Goal: Task Accomplishment & Management: Complete application form

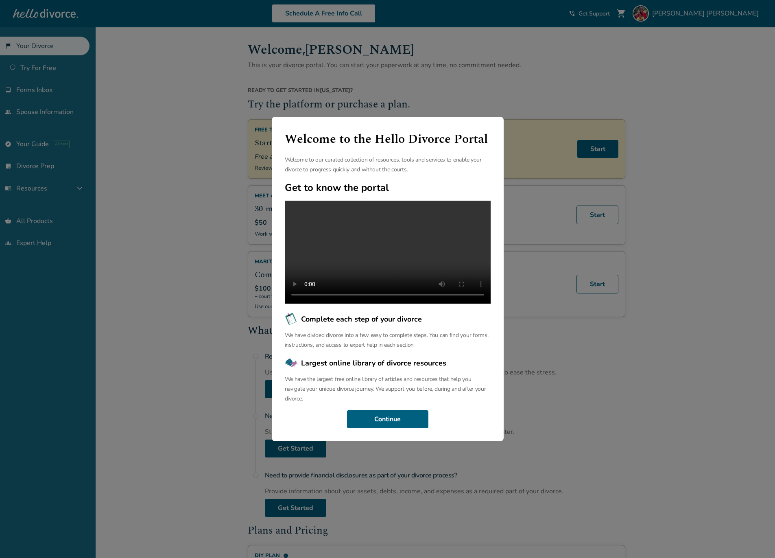
click at [611, 185] on div "Welcome to the Hello Divorce Portal Welcome to our curated collection of resour…" at bounding box center [387, 279] width 775 height 558
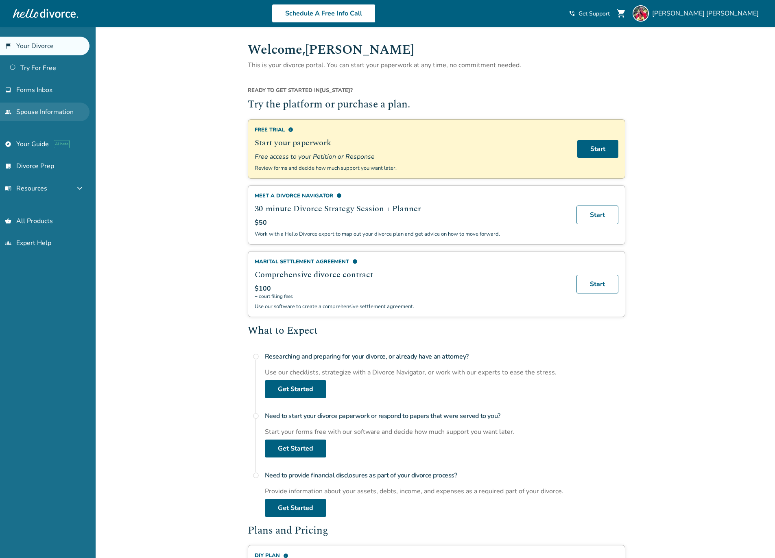
click at [58, 110] on link "people Spouse Information" at bounding box center [44, 111] width 89 height 19
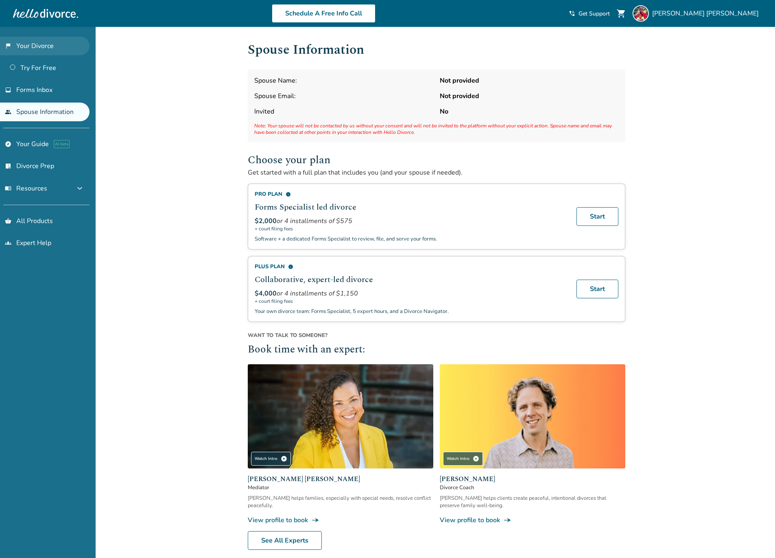
click at [33, 48] on link "flag_2 Your Divorce" at bounding box center [44, 46] width 89 height 19
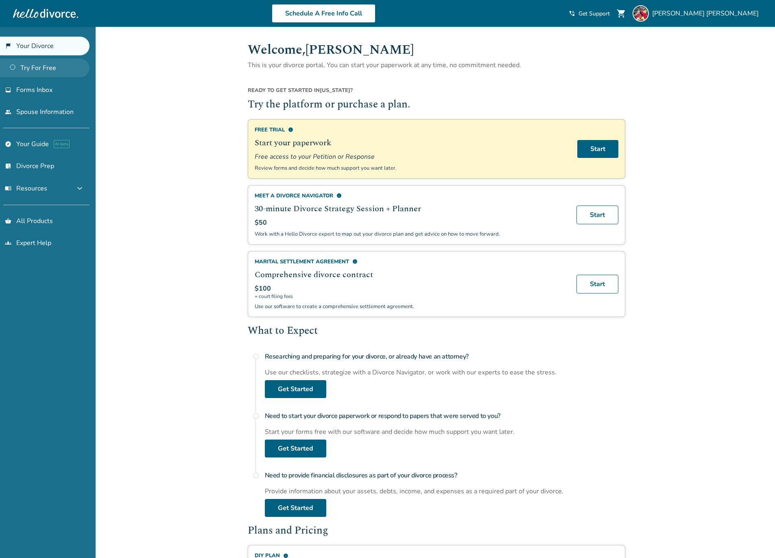
click at [47, 69] on link "Try For Free" at bounding box center [44, 68] width 89 height 19
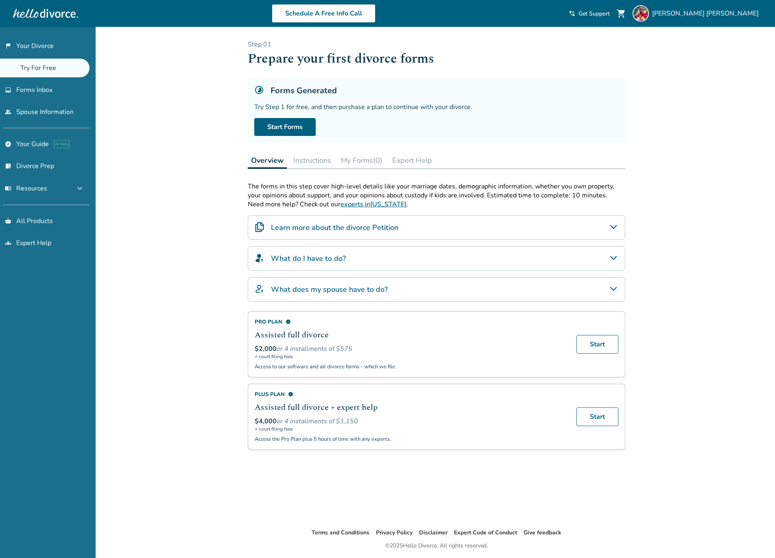
click at [321, 160] on button "Instructions" at bounding box center [312, 160] width 44 height 16
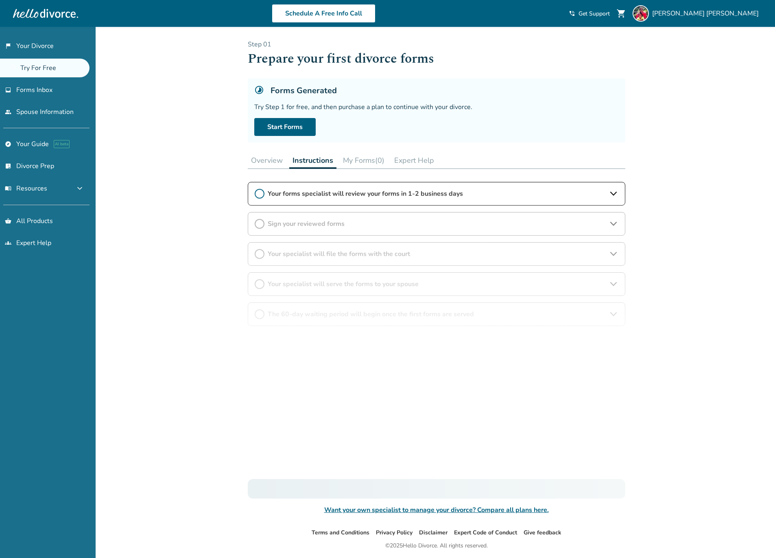
click at [273, 164] on button "Overview" at bounding box center [267, 160] width 38 height 16
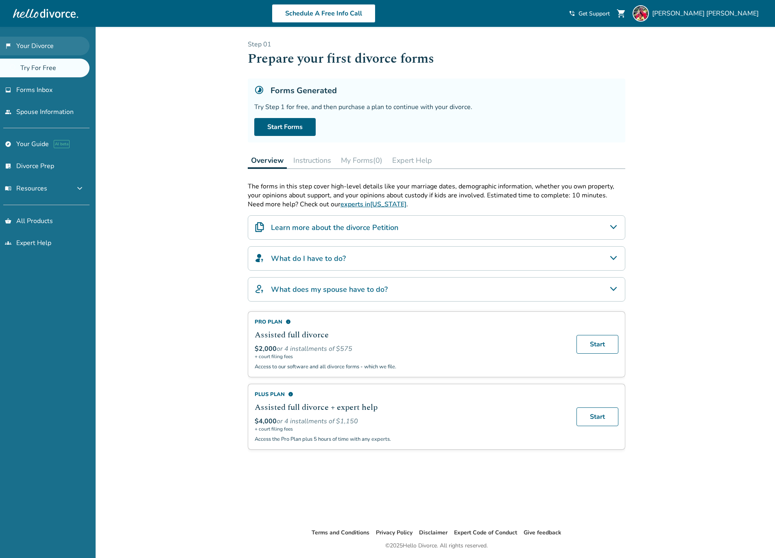
click at [26, 50] on link "flag_2 Your Divorce" at bounding box center [44, 46] width 89 height 19
